Goal: Check status

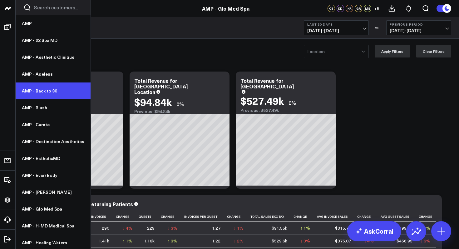
click at [48, 85] on link "AMP - Back to 30" at bounding box center [53, 91] width 75 height 17
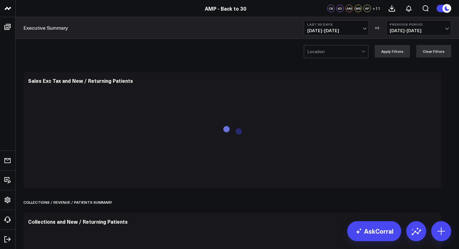
click at [358, 27] on button "Last 30 Days 08/20/25 - 09/18/25" at bounding box center [336, 27] width 65 height 15
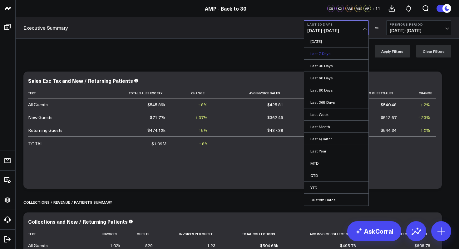
click at [342, 56] on link "Last 7 Days" at bounding box center [336, 54] width 64 height 12
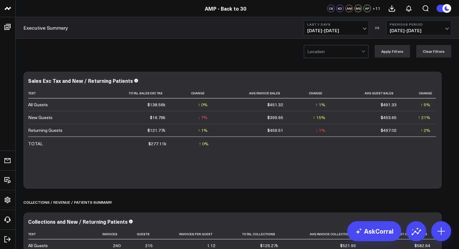
click at [444, 22] on button "Previous Period 09/05/25 - 09/11/25" at bounding box center [419, 27] width 65 height 15
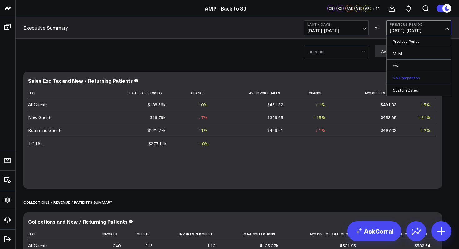
click at [405, 80] on link "No Comparison" at bounding box center [419, 78] width 64 height 12
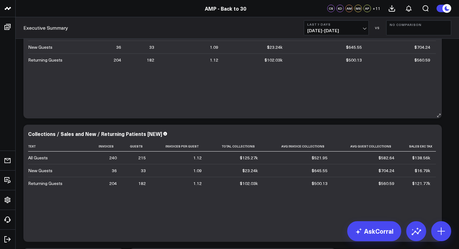
scroll to position [214, 0]
